Goal: Information Seeking & Learning: Learn about a topic

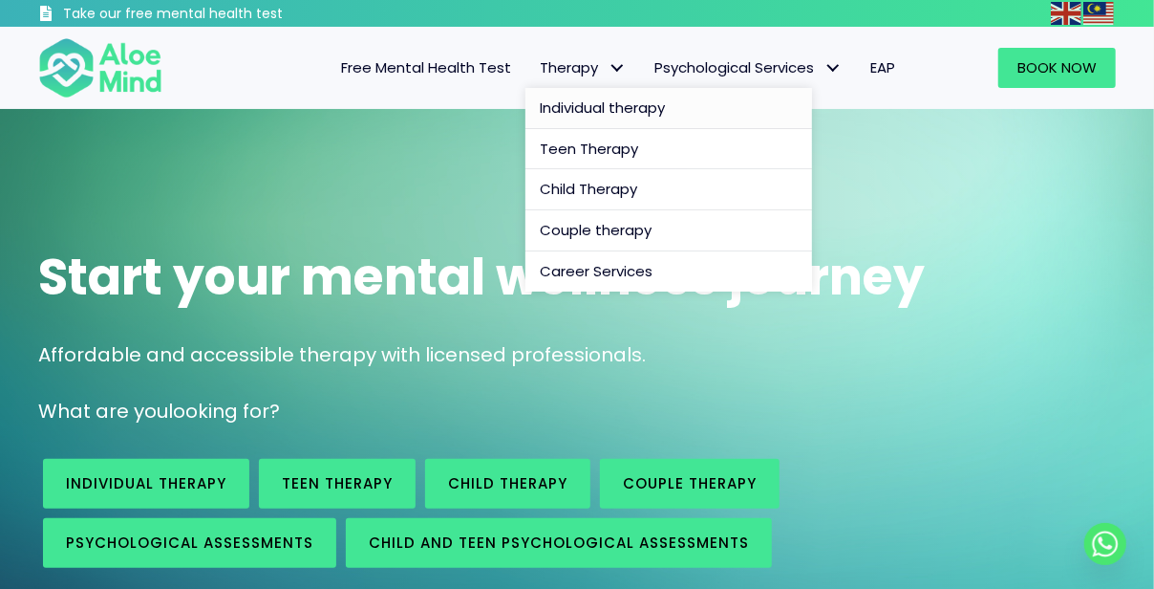
click at [599, 114] on span "Individual therapy" at bounding box center [602, 107] width 125 height 20
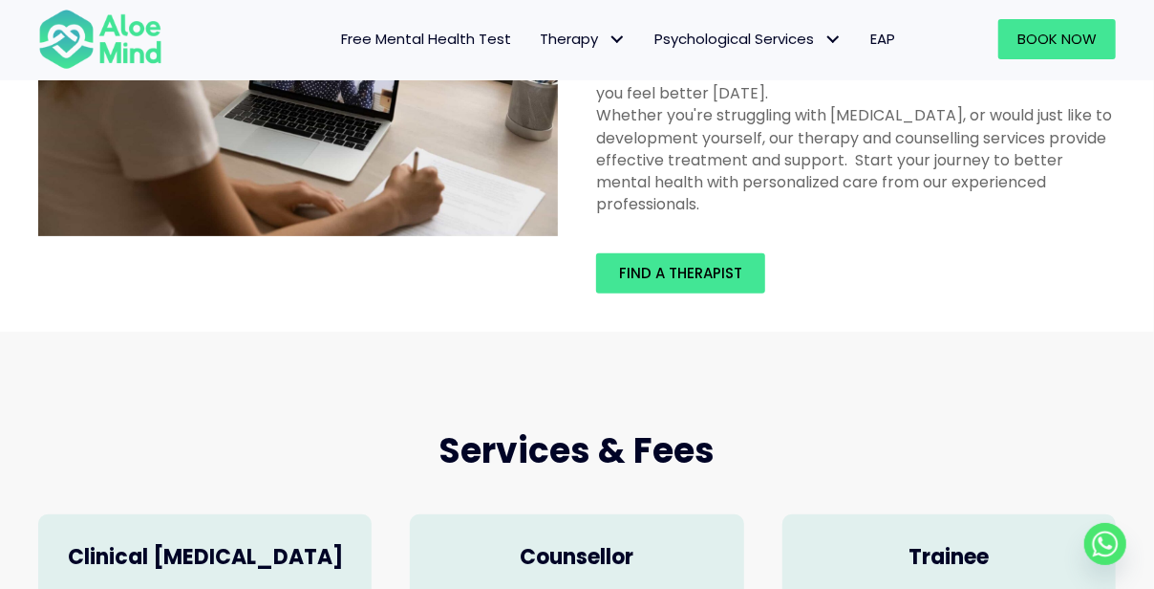
scroll to position [573, 0]
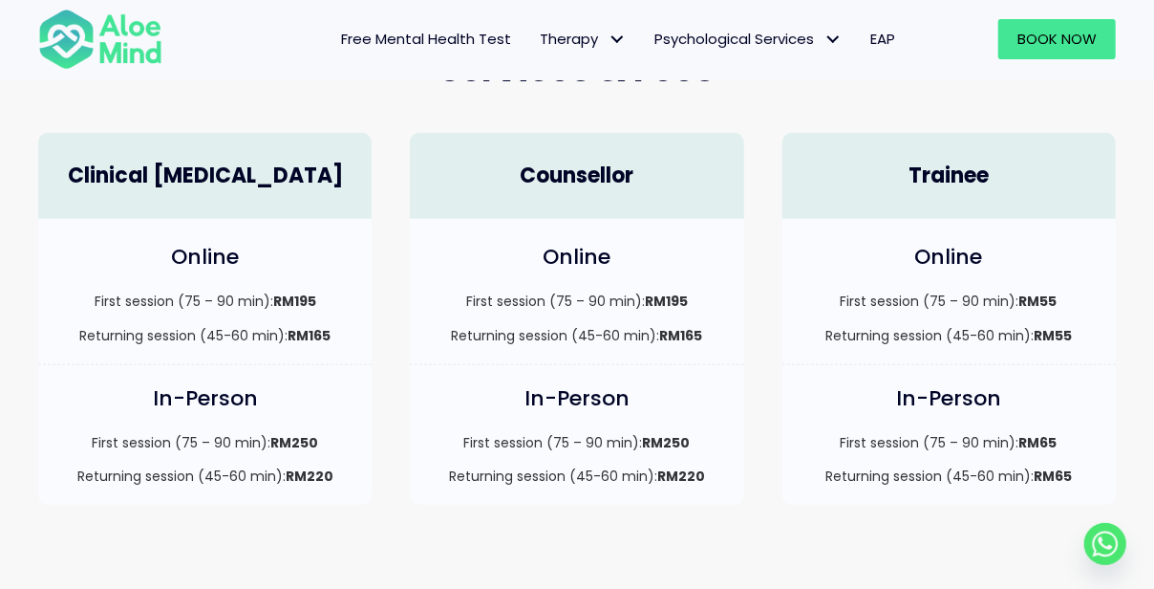
click at [600, 320] on div "First session (75 – 90 min): RM195 Returning session (45-60 min): RM165" at bounding box center [576, 318] width 295 height 54
click at [579, 355] on div "Online First session (75 – 90 min): RM195 Returning session (45-60 min): RM165" at bounding box center [576, 291] width 333 height 145
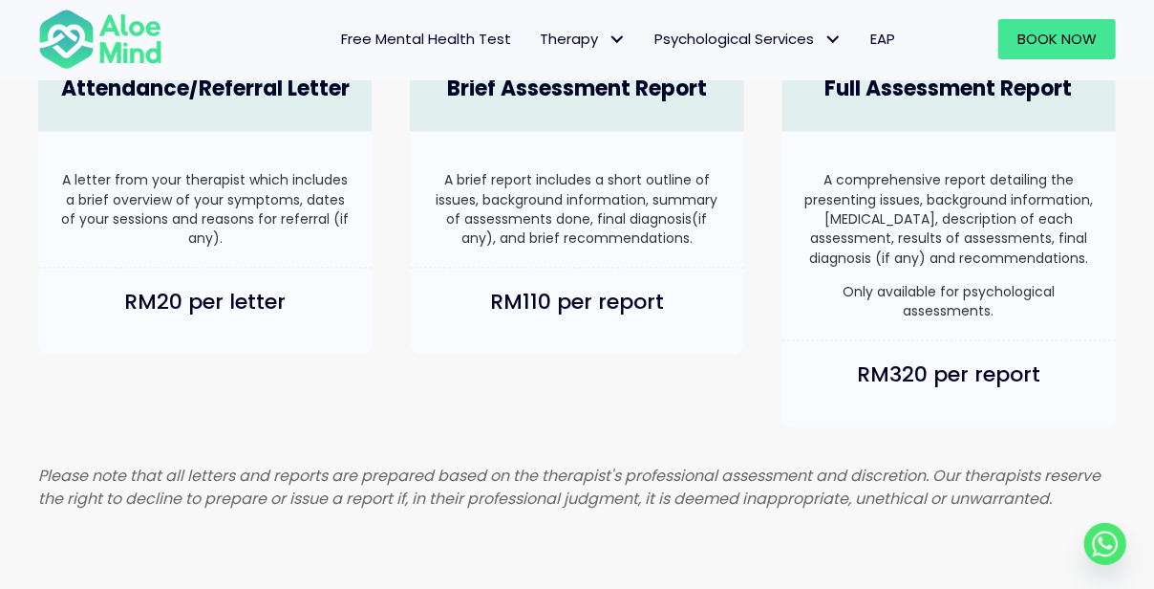
scroll to position [1338, 0]
